Goal: Task Accomplishment & Management: Complete application form

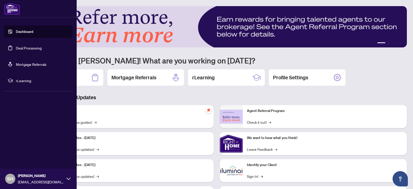
click at [22, 49] on link "Deal Processing" at bounding box center [29, 48] width 26 height 5
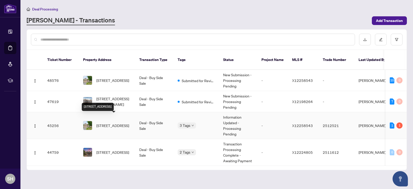
click at [116, 123] on span "[STREET_ADDRESS]" at bounding box center [112, 126] width 33 height 6
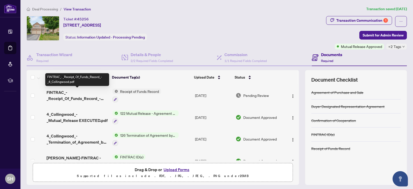
click at [70, 93] on span "FINTRAC_-_Receipt_Of_Funds_Record_-_4_Collingwood.pdf" at bounding box center [78, 95] width 62 height 12
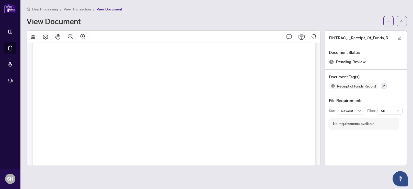
scroll to position [978, 0]
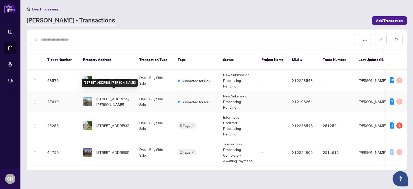
click at [106, 96] on span "[STREET_ADDRESS][PERSON_NAME]" at bounding box center [113, 101] width 35 height 11
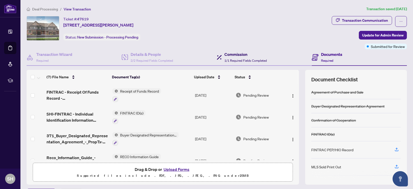
click at [228, 55] on h4 "Commission" at bounding box center [245, 54] width 42 height 6
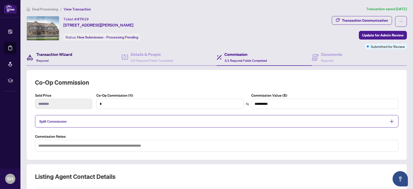
click at [63, 59] on div "Transaction Wizard Required" at bounding box center [54, 57] width 36 height 12
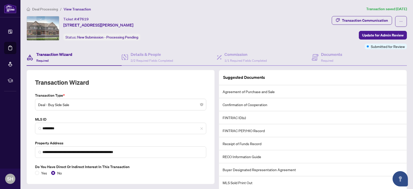
click at [54, 58] on div "Transaction Wizard Required" at bounding box center [54, 57] width 36 height 12
click at [146, 57] on h4 "Details & People" at bounding box center [152, 54] width 42 height 6
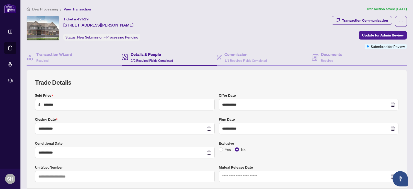
type input "**********"
click at [258, 62] on span "1/1 Required Fields Completed" at bounding box center [245, 61] width 42 height 4
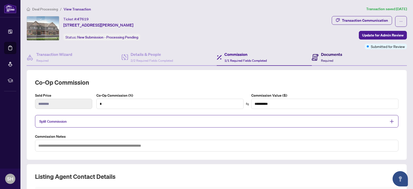
click at [331, 60] on span "Required" at bounding box center [327, 61] width 12 height 4
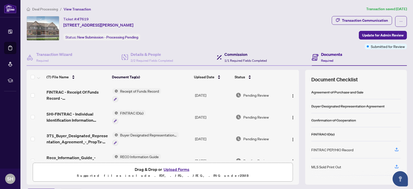
click at [233, 61] on span "1/1 Required Fields Completed" at bounding box center [245, 61] width 42 height 4
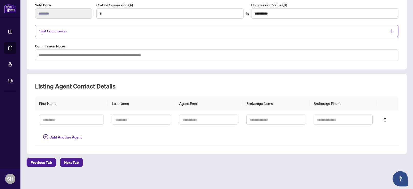
scroll to position [91, 0]
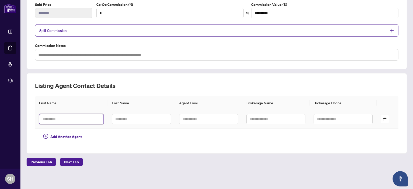
click at [93, 120] on input "text" at bounding box center [71, 119] width 65 height 10
